Goal: Task Accomplishment & Management: Manage account settings

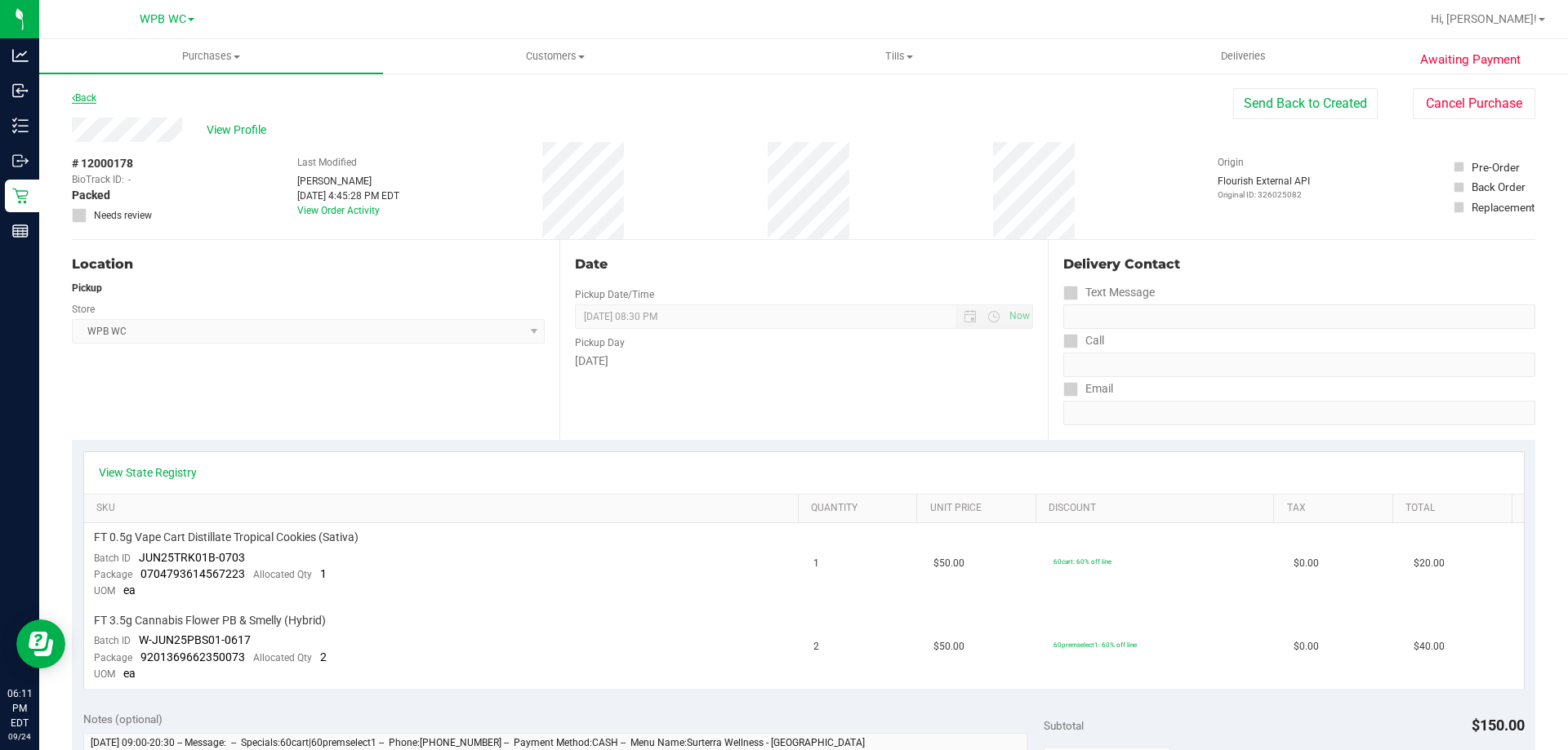
drag, startPoint x: 80, startPoint y: 87, endPoint x: 83, endPoint y: 97, distance: 10.4
click at [80, 93] on div "Awaiting Payment Back Send Back to Created Cancel Purchase View Profile # 12000…" at bounding box center [802, 739] width 1528 height 1334
click at [84, 97] on link "Back" at bounding box center [84, 98] width 25 height 11
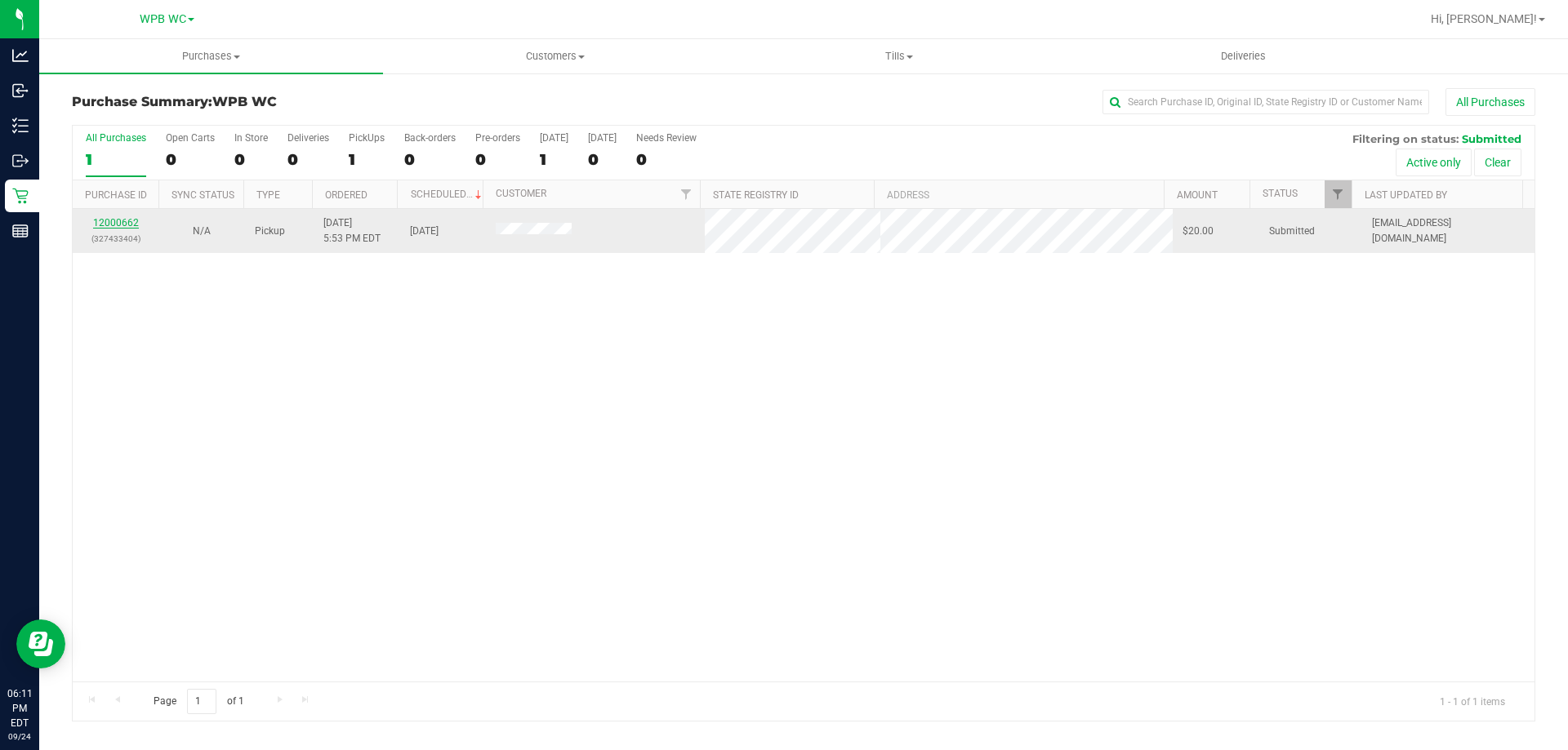
click at [101, 227] on link "12000662" at bounding box center [116, 223] width 45 height 11
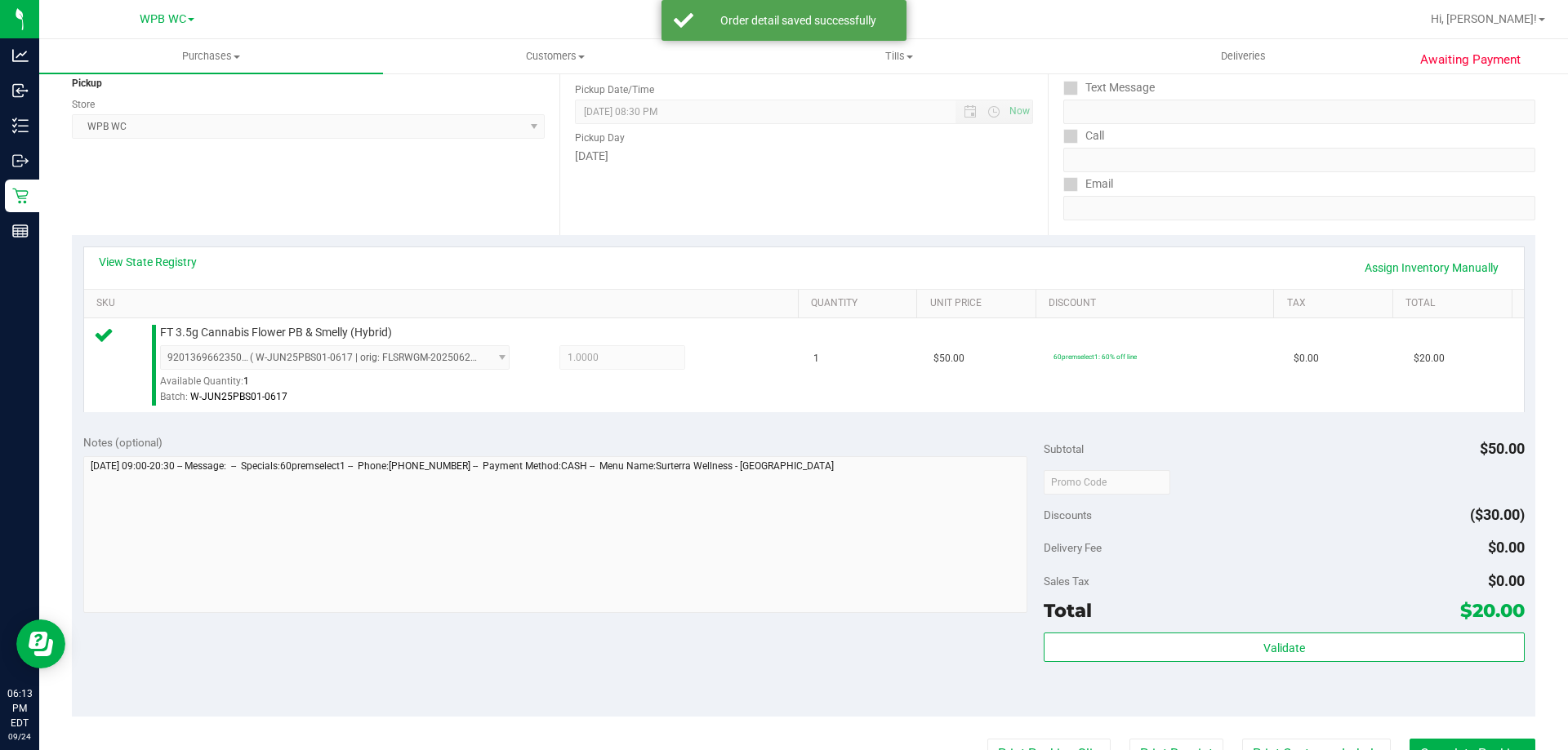
scroll to position [327, 0]
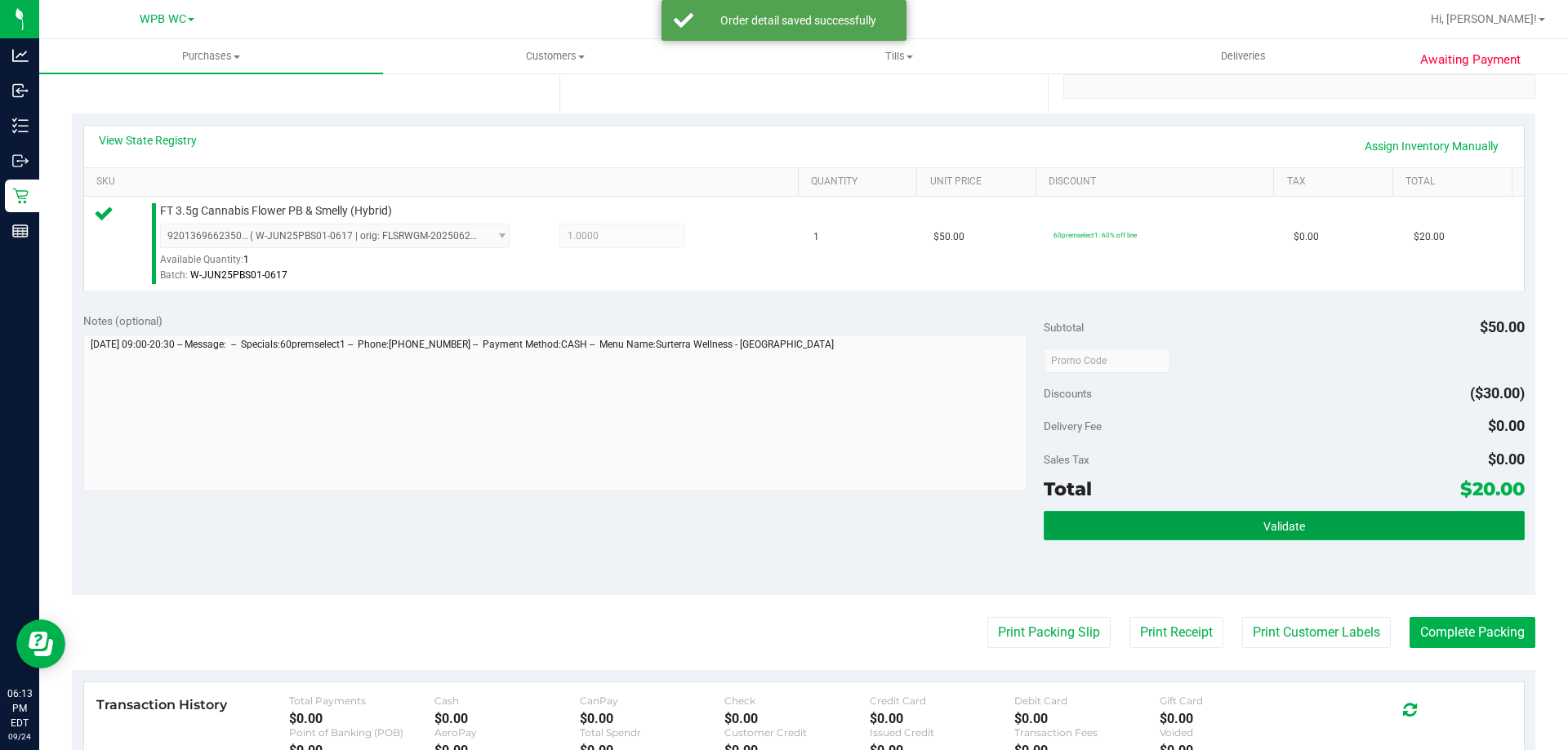
click at [1103, 523] on button "Validate" at bounding box center [1283, 526] width 480 height 29
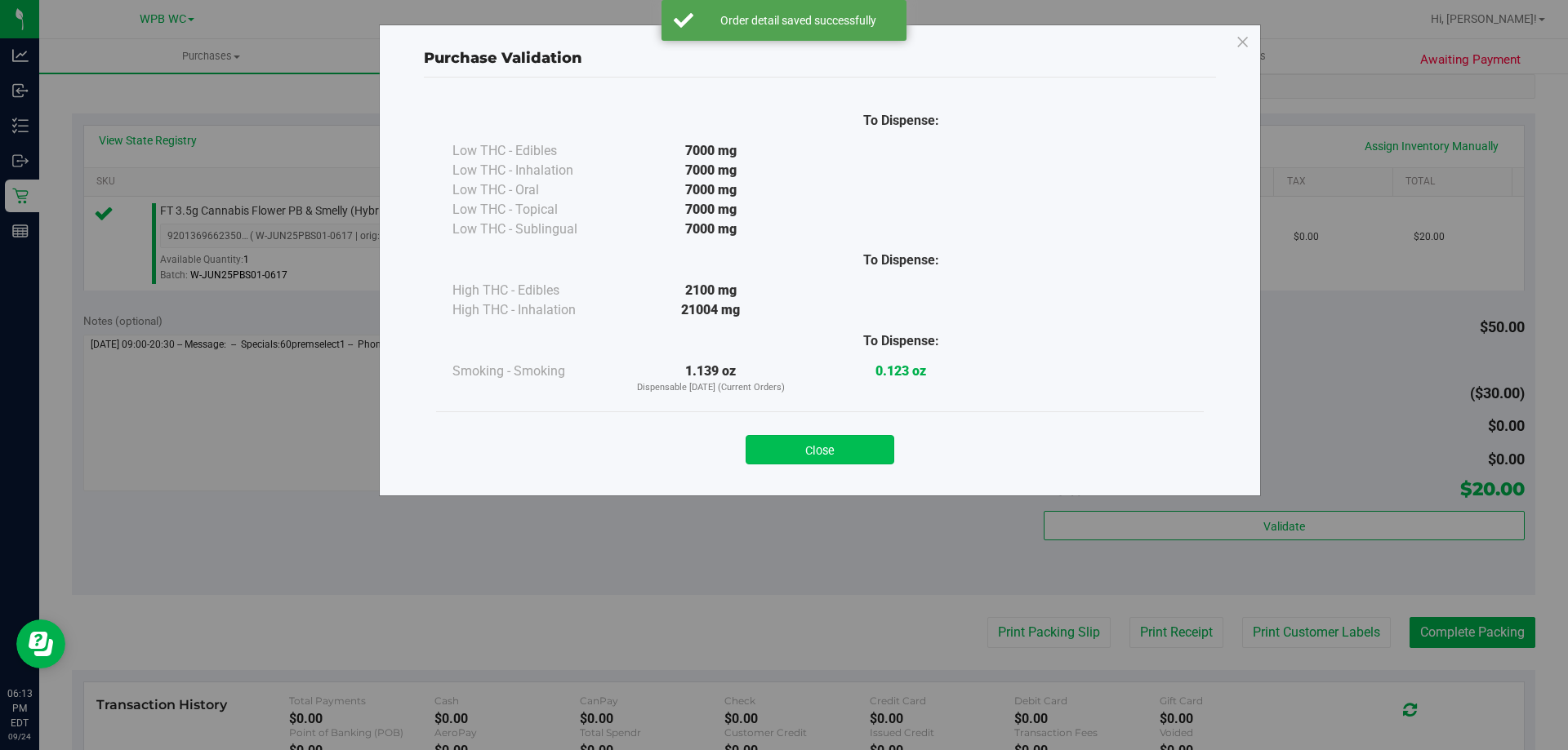
click at [812, 444] on button "Close" at bounding box center [820, 449] width 149 height 29
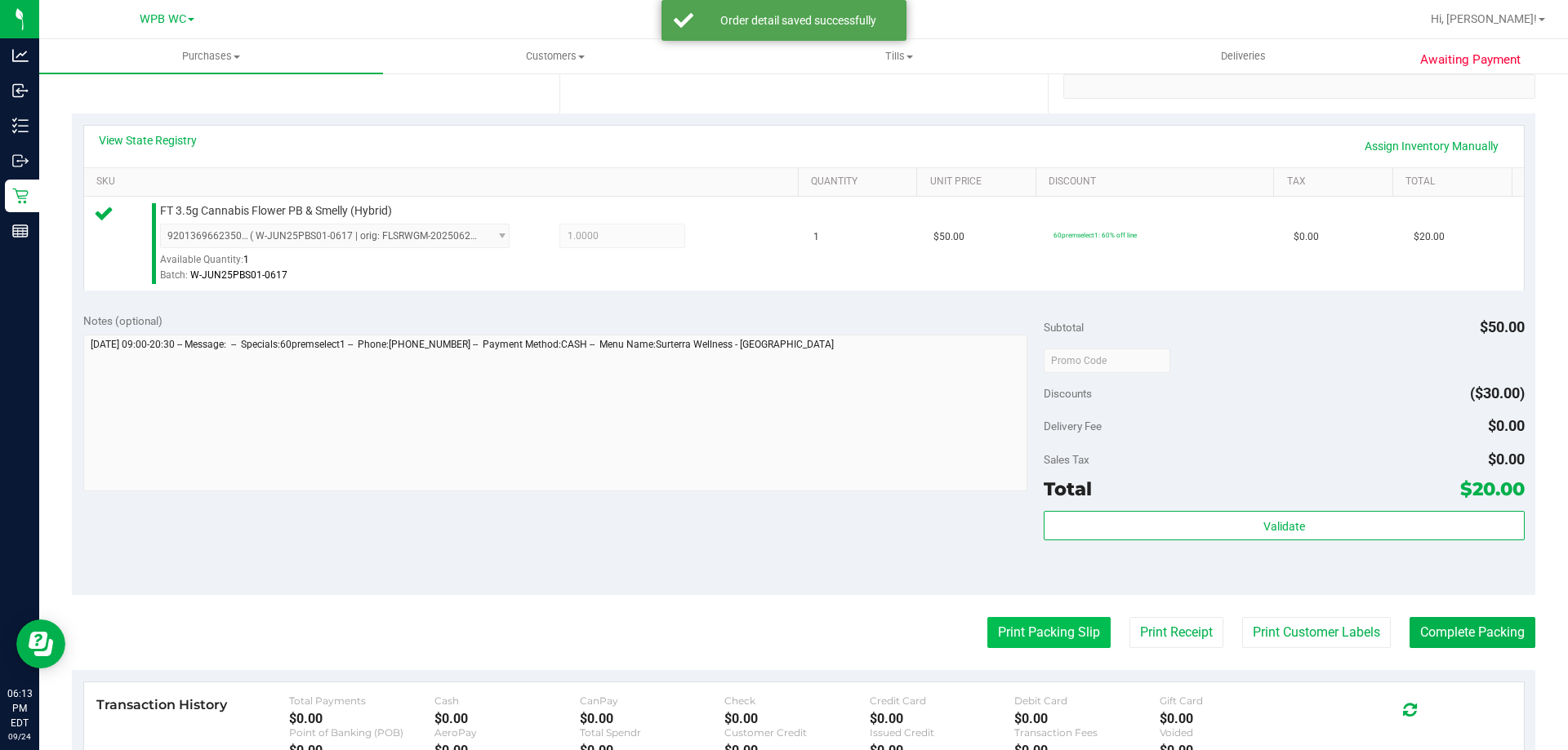
click at [1050, 627] on button "Print Packing Slip" at bounding box center [1049, 633] width 123 height 31
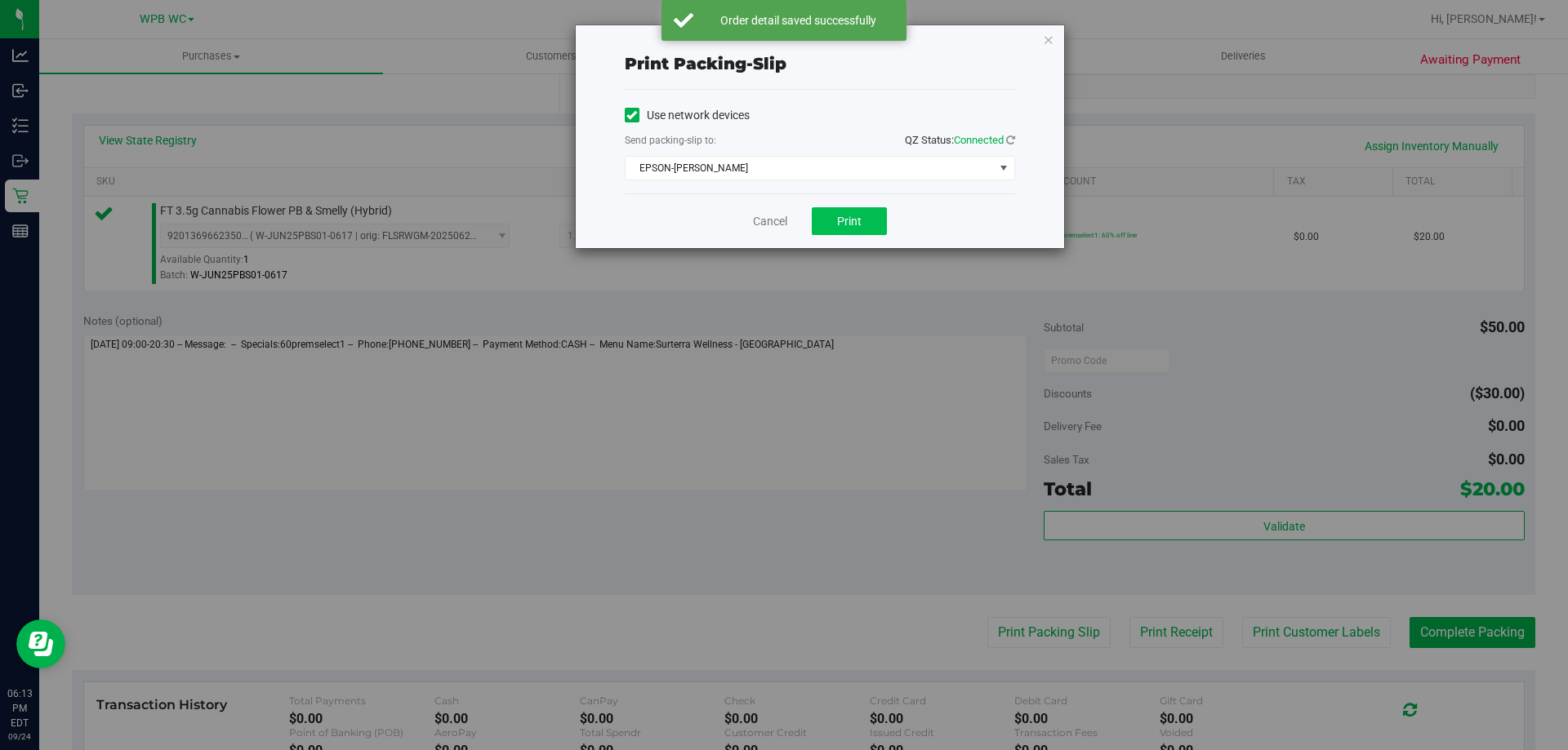
click at [854, 207] on div "Cancel Print" at bounding box center [820, 221] width 390 height 55
click at [856, 226] on span "Print" at bounding box center [849, 222] width 25 height 13
click at [1040, 50] on div "Print packing-slip Use network devices Send packing-slip to: QZ Status: Connect…" at bounding box center [820, 136] width 488 height 223
click at [1050, 41] on icon "button" at bounding box center [1049, 39] width 11 height 20
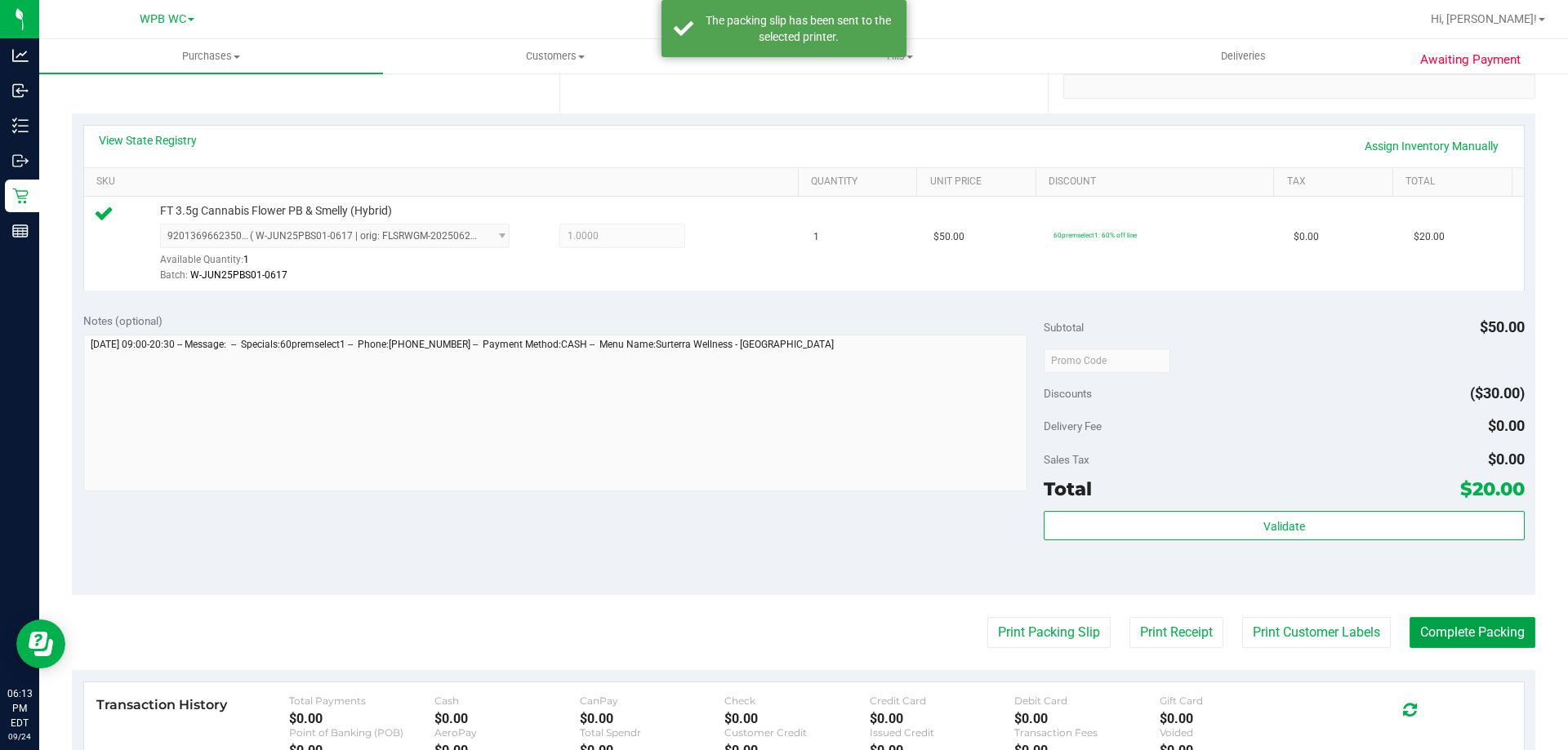
click at [1469, 632] on button "Complete Packing" at bounding box center [1472, 633] width 126 height 31
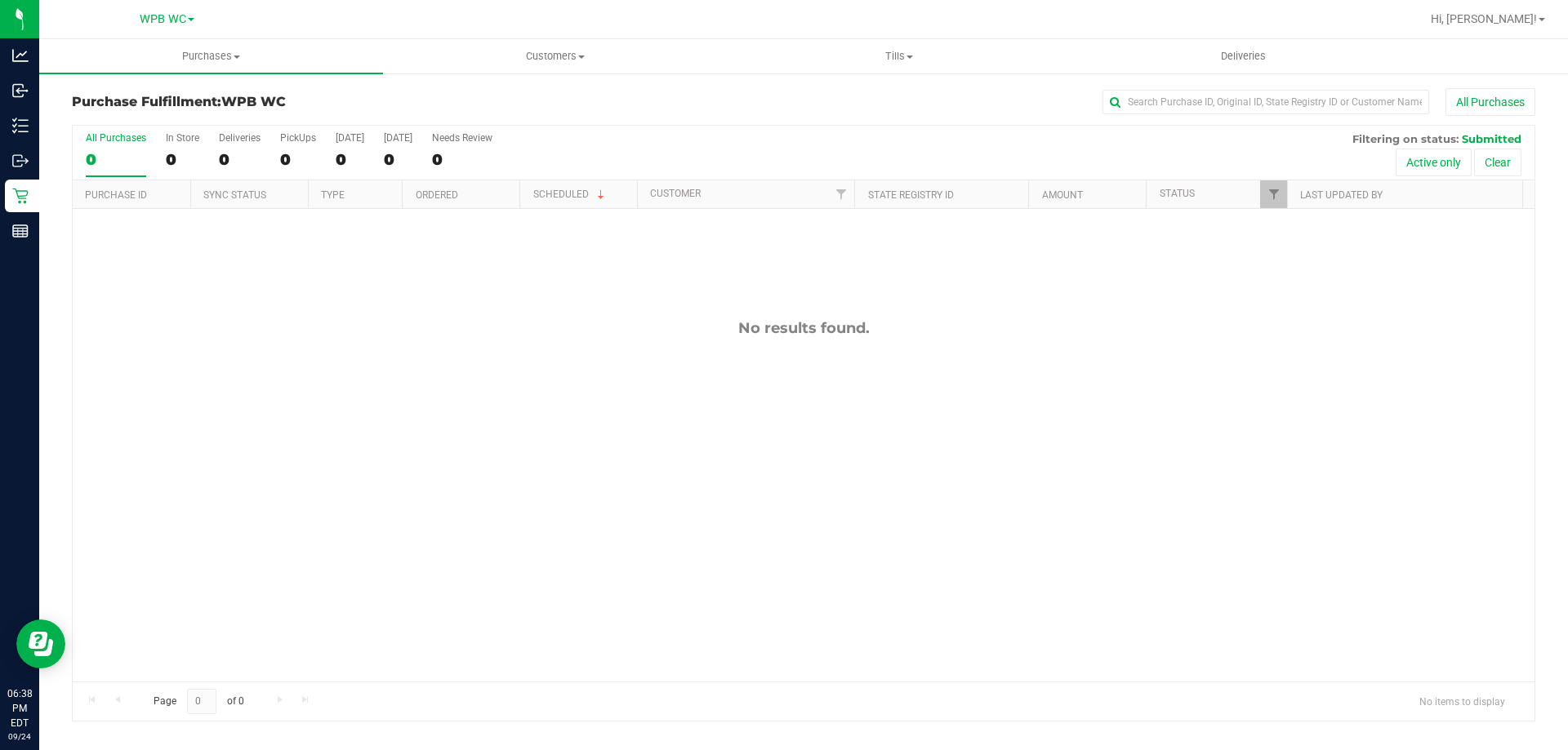
drag, startPoint x: 1000, startPoint y: 556, endPoint x: 854, endPoint y: 513, distance: 152.2
click at [1001, 556] on div "No results found." at bounding box center [803, 500] width 1462 height 582
